Goal: Task Accomplishment & Management: Manage account settings

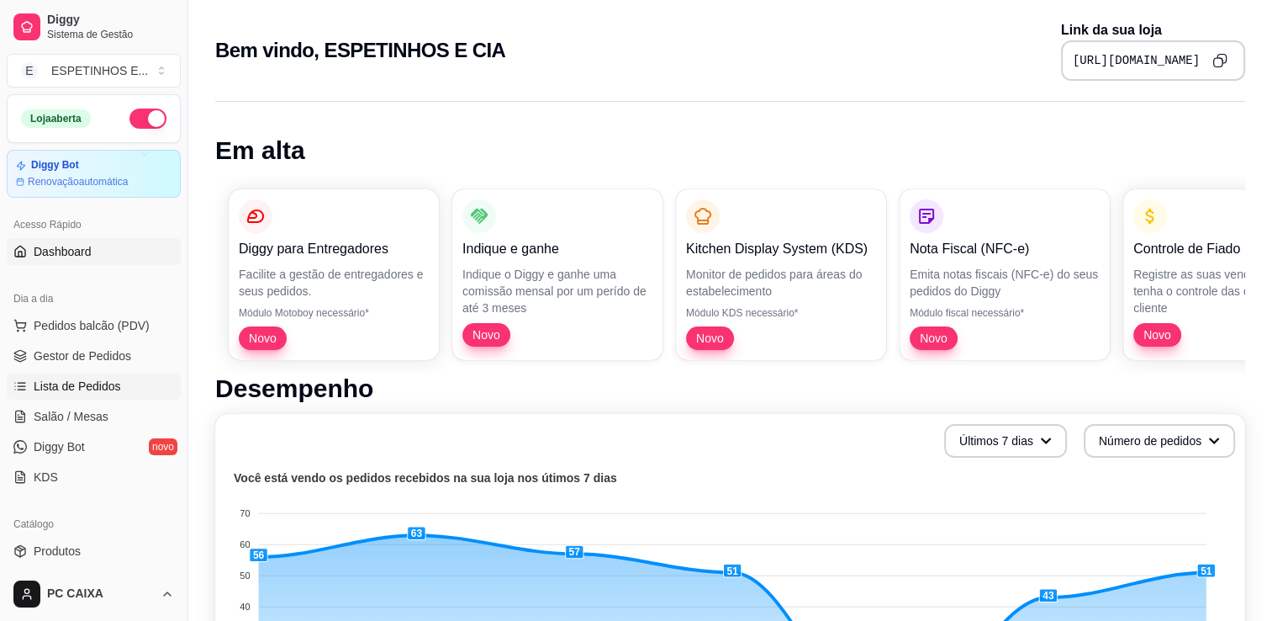
click at [79, 385] on span "Lista de Pedidos" at bounding box center [77, 386] width 87 height 17
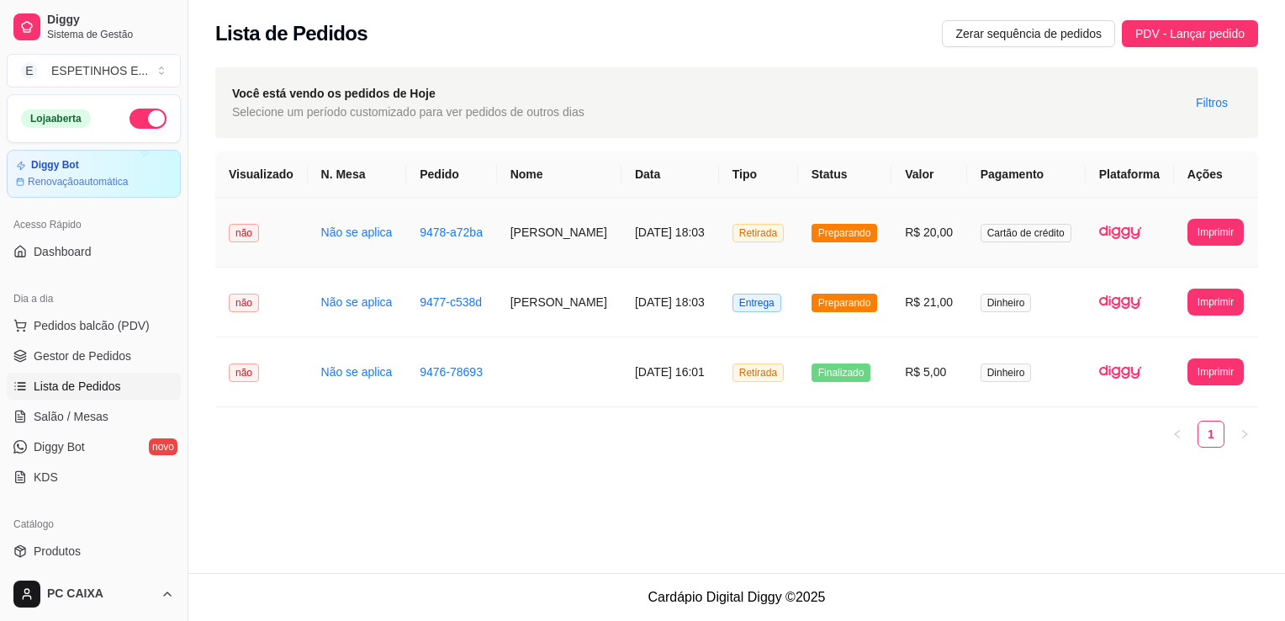
click at [655, 224] on td "[DATE] 18:03" at bounding box center [671, 233] width 98 height 70
click at [662, 224] on strong "Telefone" at bounding box center [686, 220] width 49 height 13
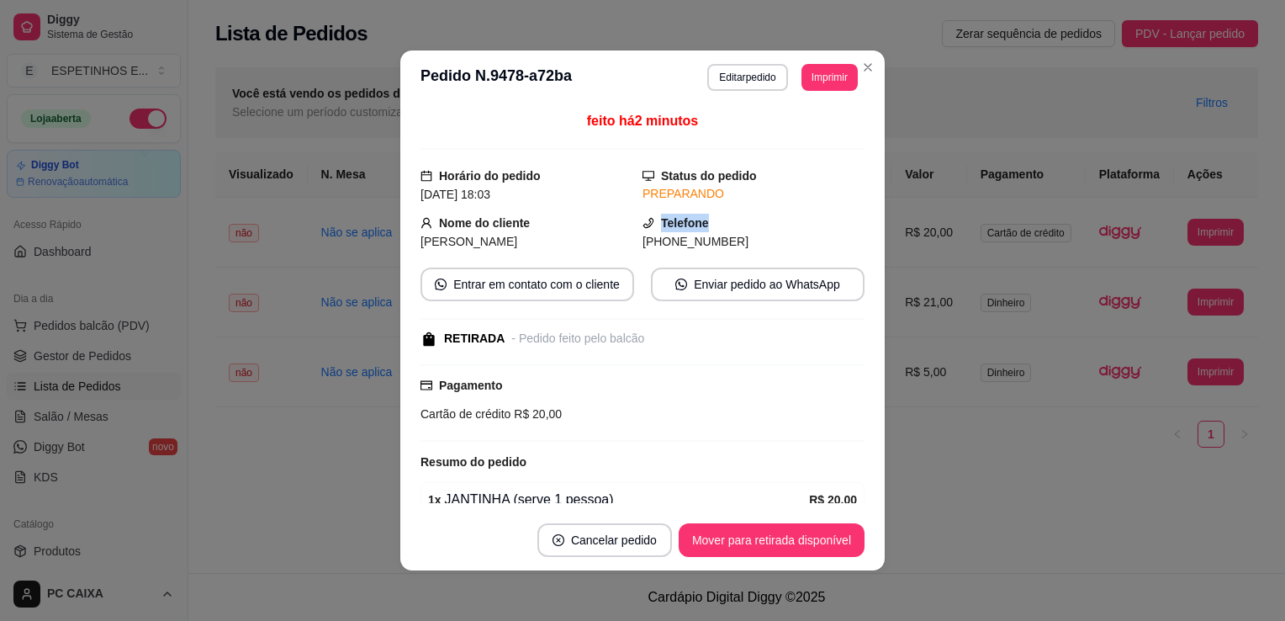
click at [803, 87] on button "Imprimir" at bounding box center [829, 77] width 56 height 27
click at [783, 126] on button "IMPRESSORA" at bounding box center [793, 136] width 122 height 27
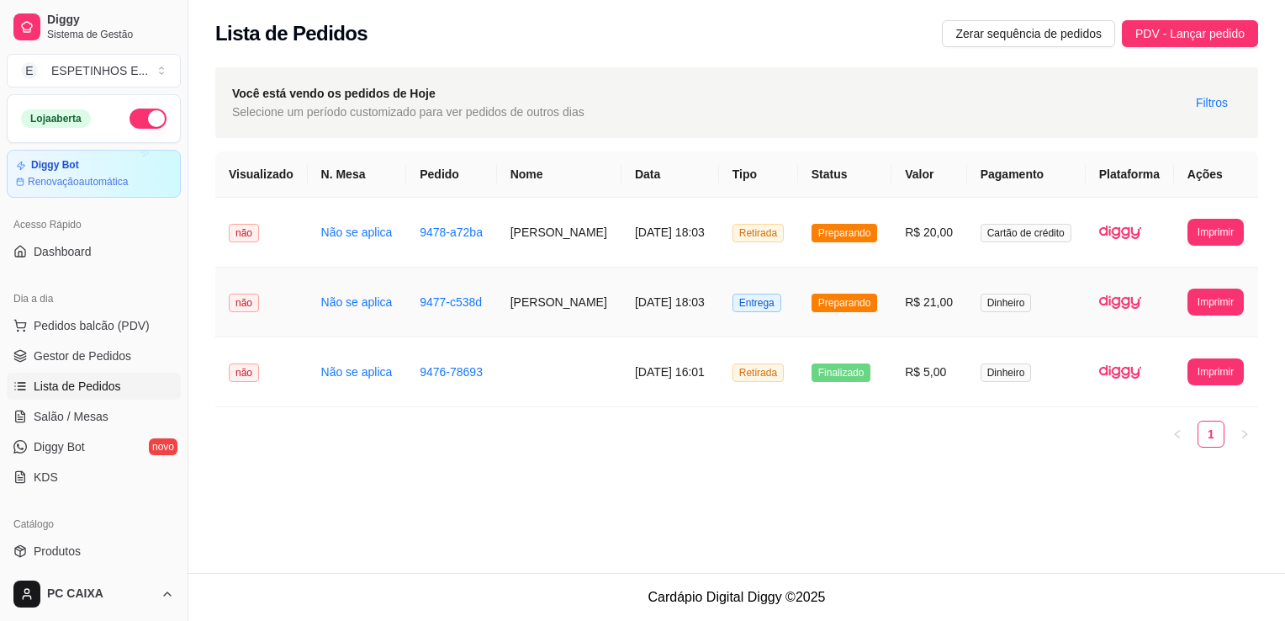
click at [653, 299] on td "[DATE] 18:03" at bounding box center [671, 302] width 98 height 70
click at [653, 299] on button "Entrar em contato com o cliente" at bounding box center [642, 284] width 438 height 34
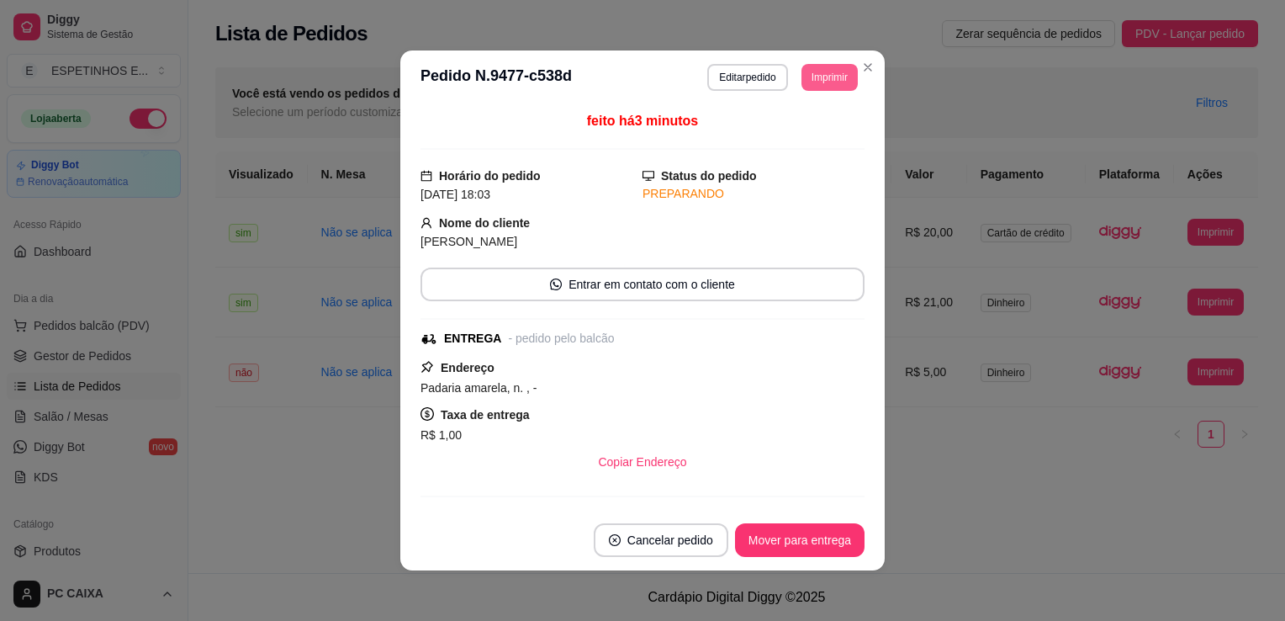
click at [807, 82] on button "Imprimir" at bounding box center [829, 77] width 56 height 27
click at [797, 132] on button "IMPRESSORA" at bounding box center [793, 136] width 122 height 27
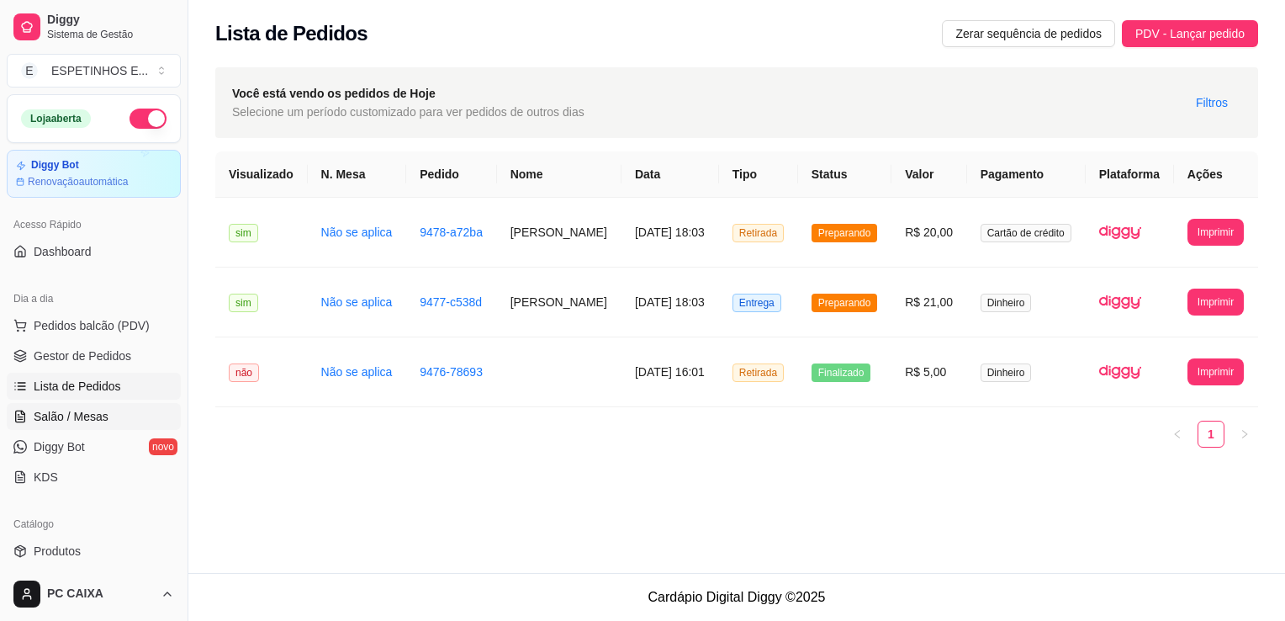
click at [87, 426] on link "Salão / Mesas" at bounding box center [94, 416] width 174 height 27
